Goal: Find specific page/section: Find specific page/section

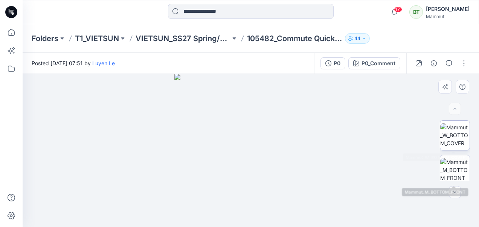
click at [458, 139] on img at bounding box center [454, 135] width 29 height 24
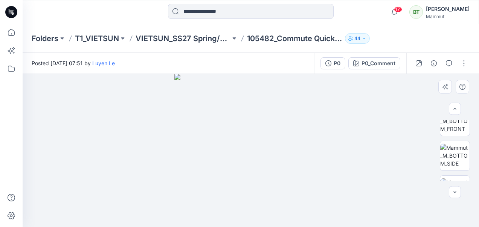
scroll to position [51, 0]
drag, startPoint x: 471, startPoint y: 133, endPoint x: 472, endPoint y: 145, distance: 12.4
click at [472, 145] on div at bounding box center [455, 150] width 48 height 61
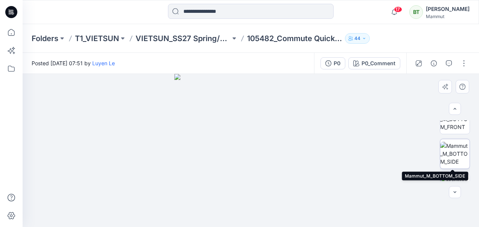
click at [457, 158] on img at bounding box center [454, 154] width 29 height 24
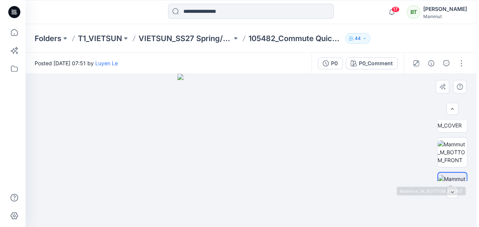
scroll to position [0, 0]
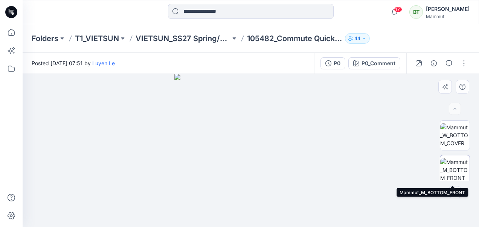
click at [460, 161] on img at bounding box center [454, 170] width 29 height 24
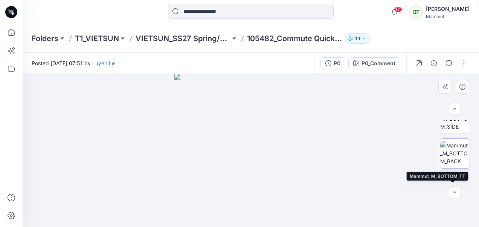
scroll to position [75, 0]
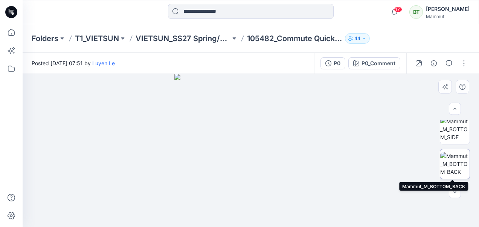
click at [457, 152] on img at bounding box center [454, 164] width 29 height 24
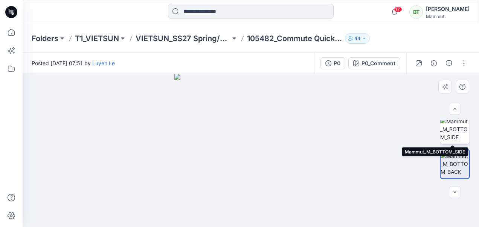
click at [456, 128] on img at bounding box center [454, 129] width 29 height 24
click at [457, 129] on img at bounding box center [454, 130] width 29 height 24
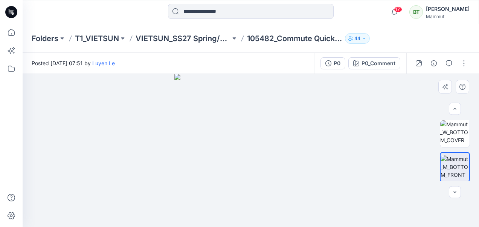
scroll to position [3, 0]
click at [457, 129] on img at bounding box center [454, 132] width 29 height 24
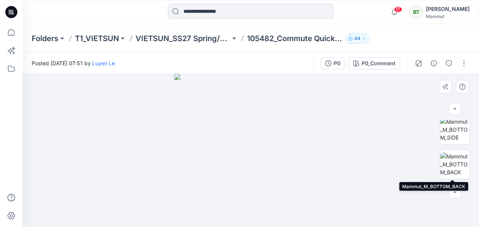
scroll to position [75, 0]
click at [454, 167] on img at bounding box center [454, 164] width 29 height 24
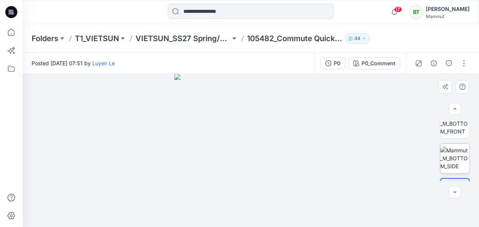
scroll to position [45, 0]
click at [460, 147] on img at bounding box center [454, 159] width 29 height 24
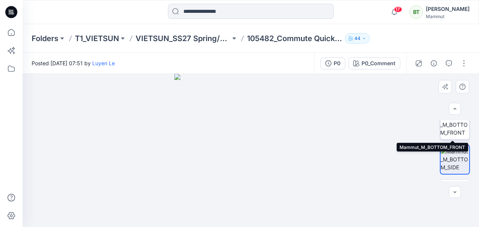
click at [454, 126] on img at bounding box center [454, 125] width 29 height 24
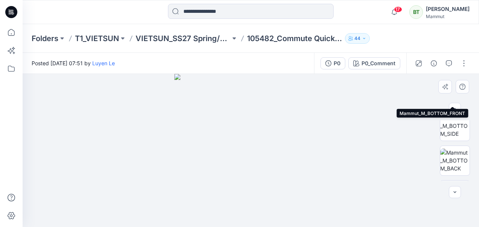
scroll to position [79, 0]
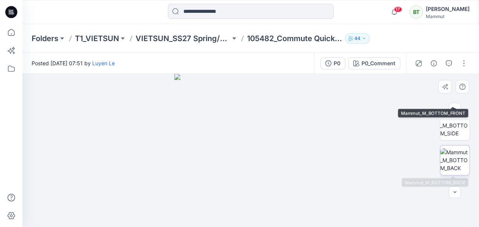
click at [455, 163] on img at bounding box center [454, 160] width 29 height 24
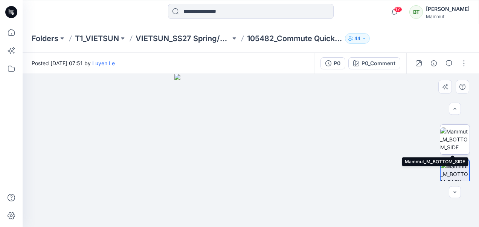
scroll to position [65, 0]
click at [459, 137] on img at bounding box center [454, 139] width 29 height 24
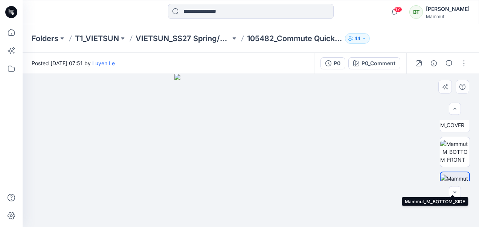
scroll to position [15, 0]
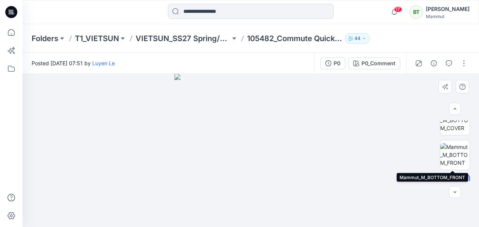
click at [451, 145] on img at bounding box center [454, 155] width 29 height 24
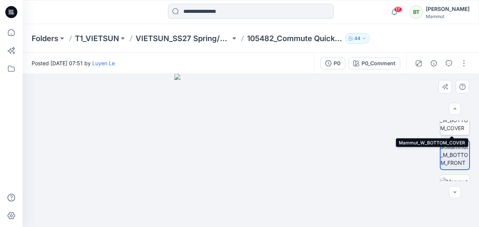
click at [455, 125] on img at bounding box center [454, 120] width 29 height 24
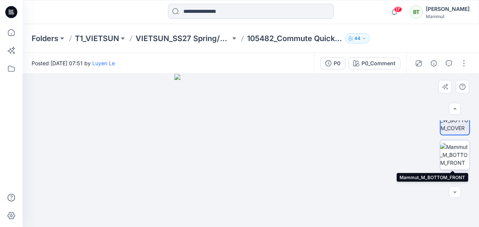
click at [455, 152] on img at bounding box center [454, 155] width 29 height 24
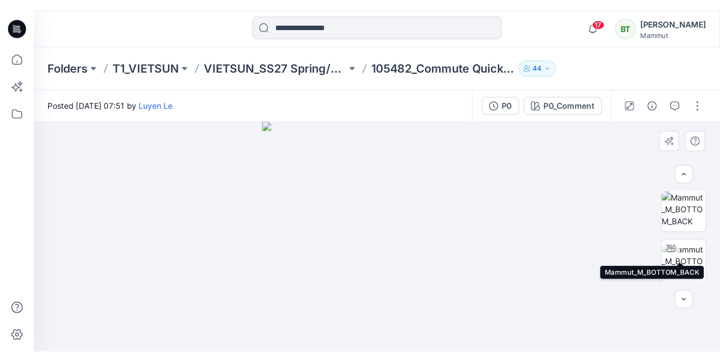
scroll to position [107, 0]
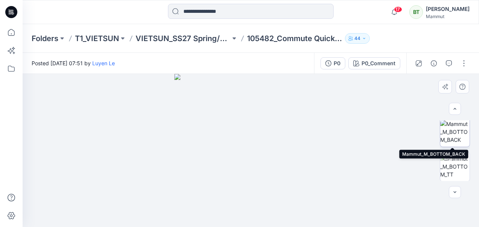
click at [456, 130] on img at bounding box center [454, 132] width 29 height 24
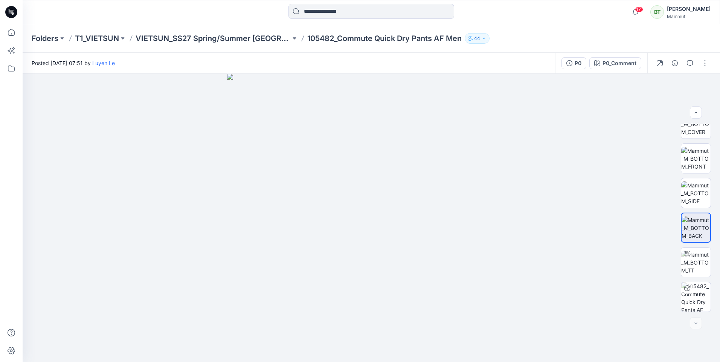
scroll to position [15, 0]
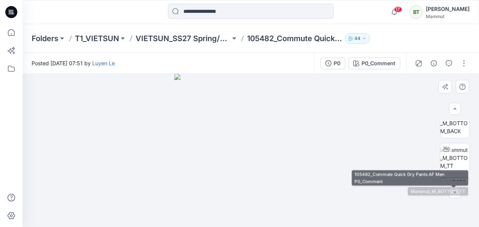
scroll to position [105, 0]
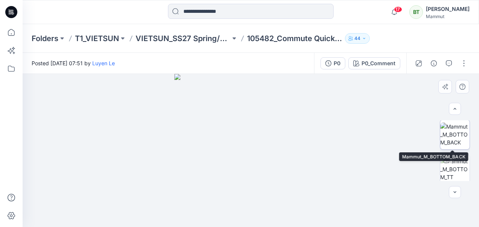
click at [455, 131] on img at bounding box center [454, 134] width 29 height 24
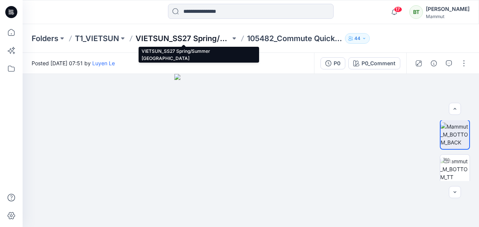
click at [200, 37] on p "VIETSUN_SS27 Spring/Summer [GEOGRAPHIC_DATA]" at bounding box center [182, 38] width 95 height 11
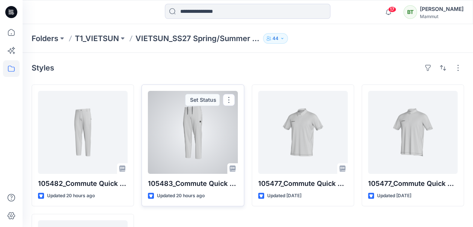
click at [193, 124] on div at bounding box center [193, 132] width 90 height 83
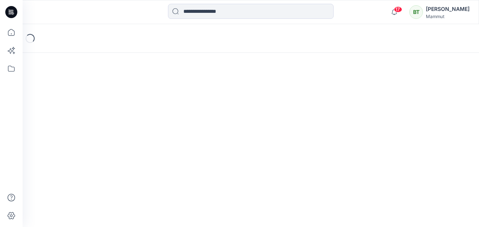
click at [193, 124] on div "Loading..." at bounding box center [251, 125] width 456 height 202
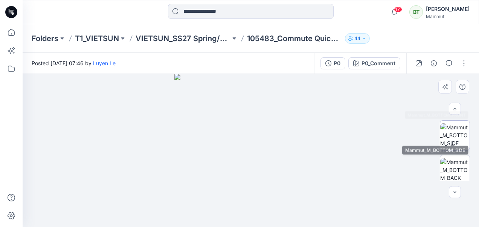
scroll to position [113, 0]
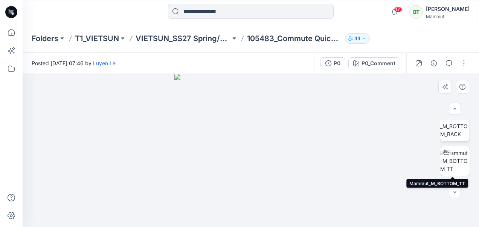
click at [455, 130] on img at bounding box center [454, 126] width 29 height 24
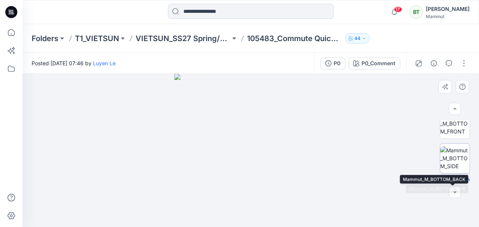
scroll to position [38, 0]
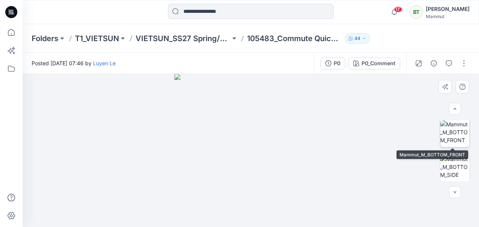
click at [458, 139] on img at bounding box center [454, 132] width 29 height 24
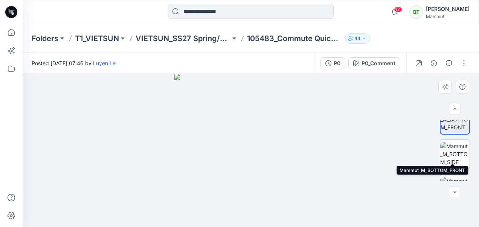
scroll to position [75, 0]
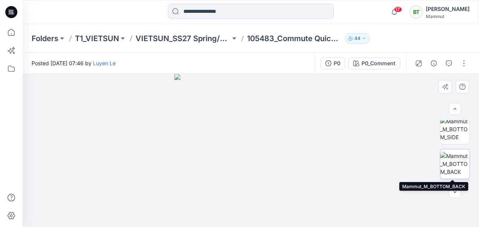
click at [460, 162] on img at bounding box center [454, 164] width 29 height 24
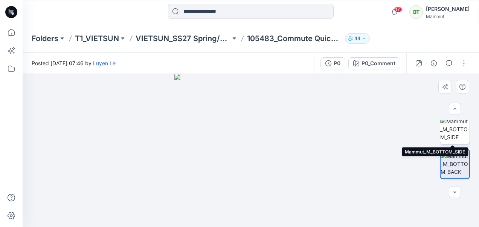
click at [450, 136] on img at bounding box center [454, 129] width 29 height 24
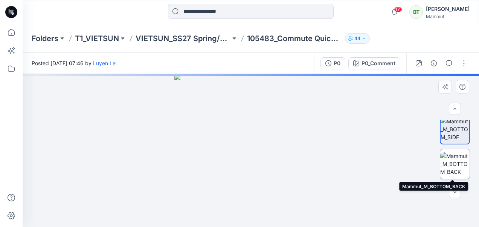
click at [451, 161] on img at bounding box center [454, 164] width 29 height 24
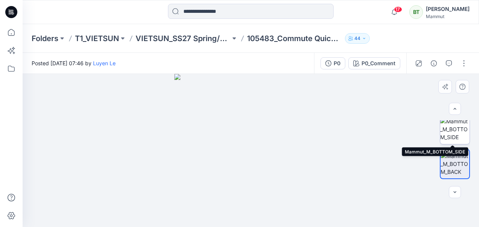
click at [458, 134] on img at bounding box center [454, 129] width 29 height 24
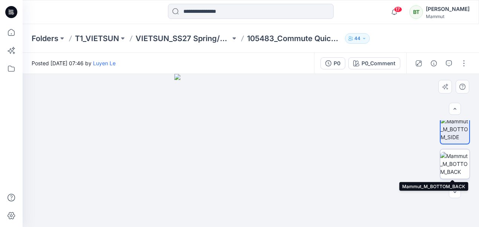
click at [455, 165] on img at bounding box center [454, 164] width 29 height 24
